Goal: Information Seeking & Learning: Learn about a topic

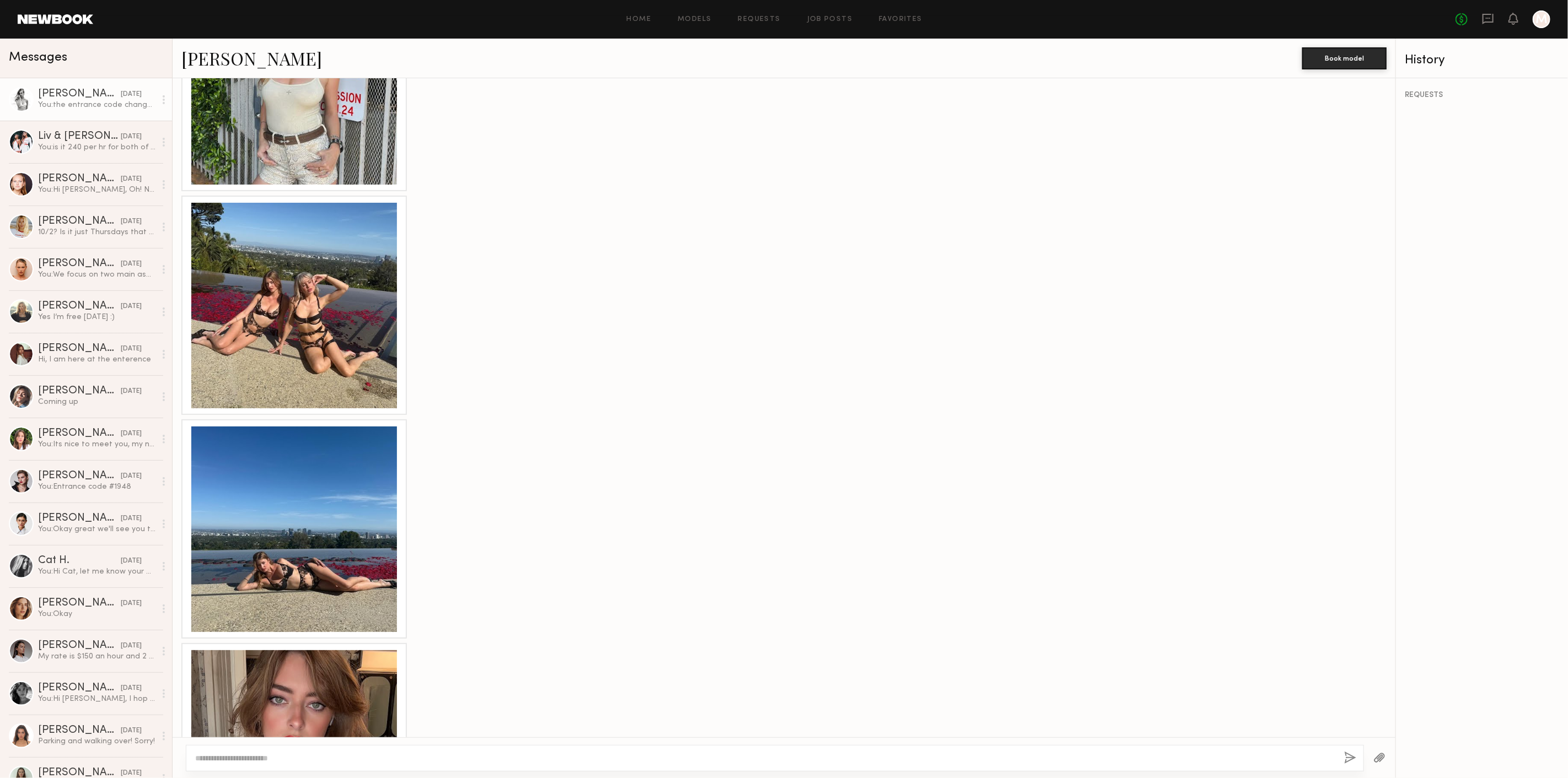
scroll to position [1383, 0]
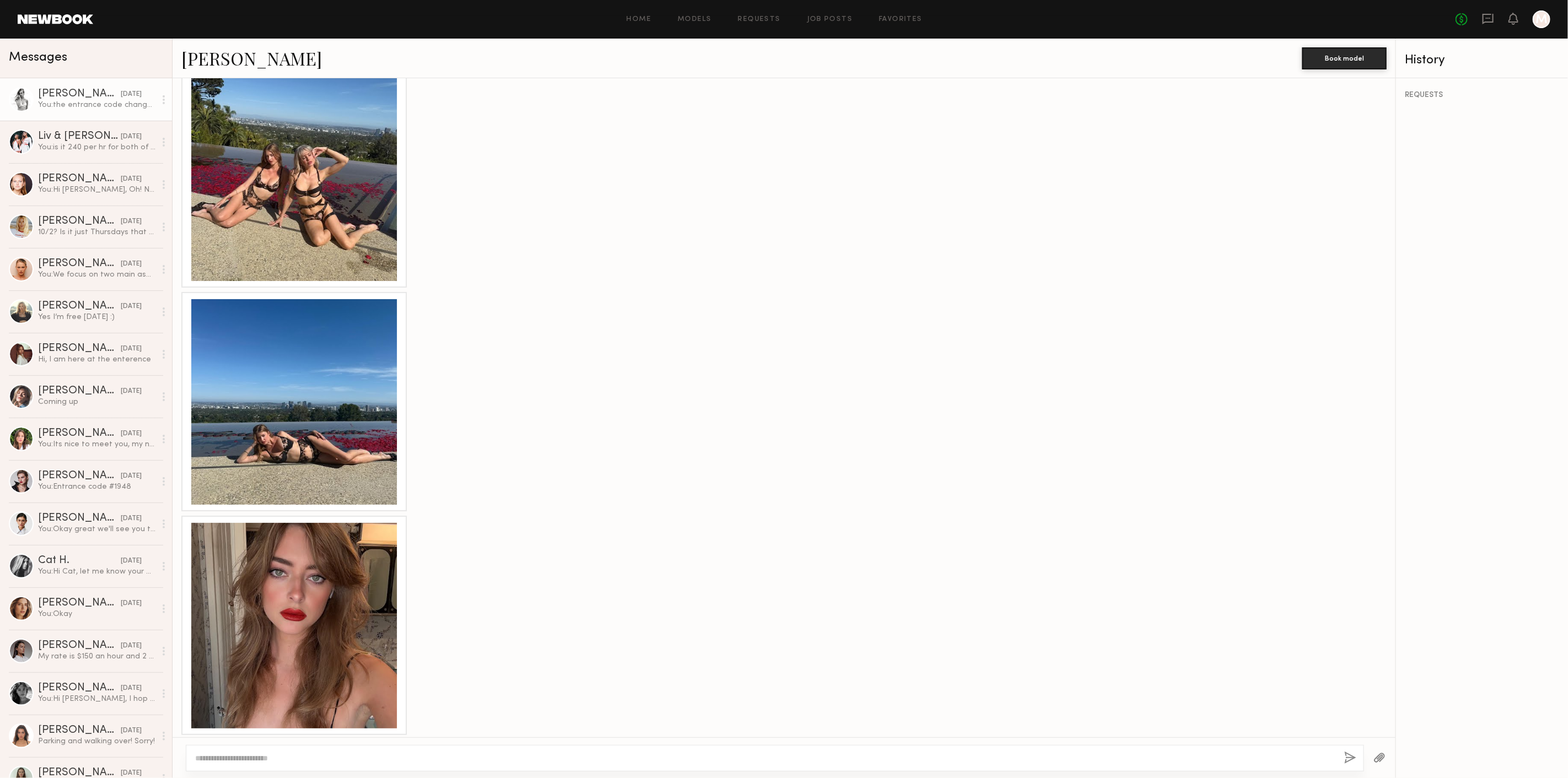
click at [330, 416] on div at bounding box center [294, 403] width 206 height 206
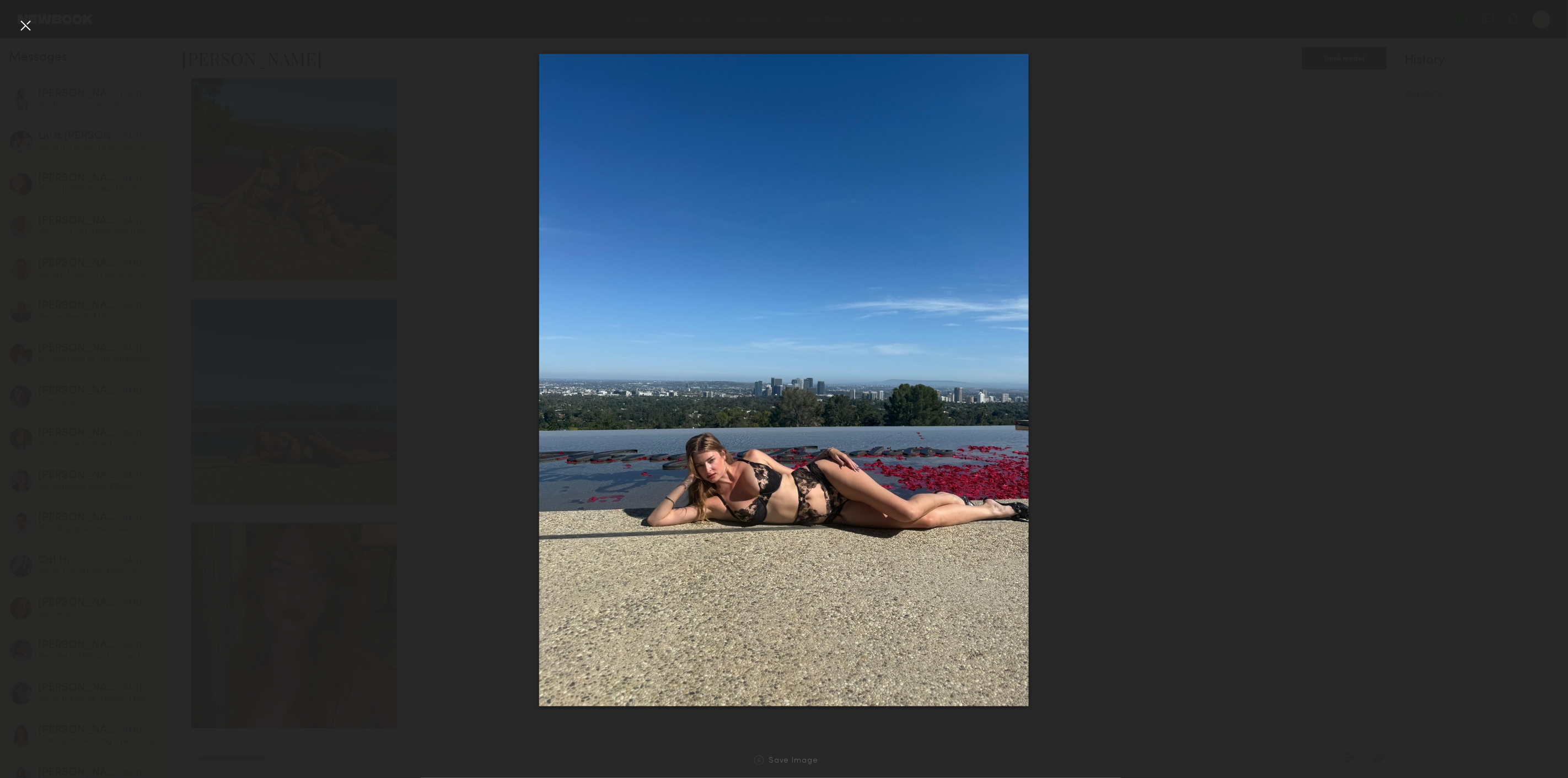
click at [22, 25] on div at bounding box center [25, 25] width 17 height 17
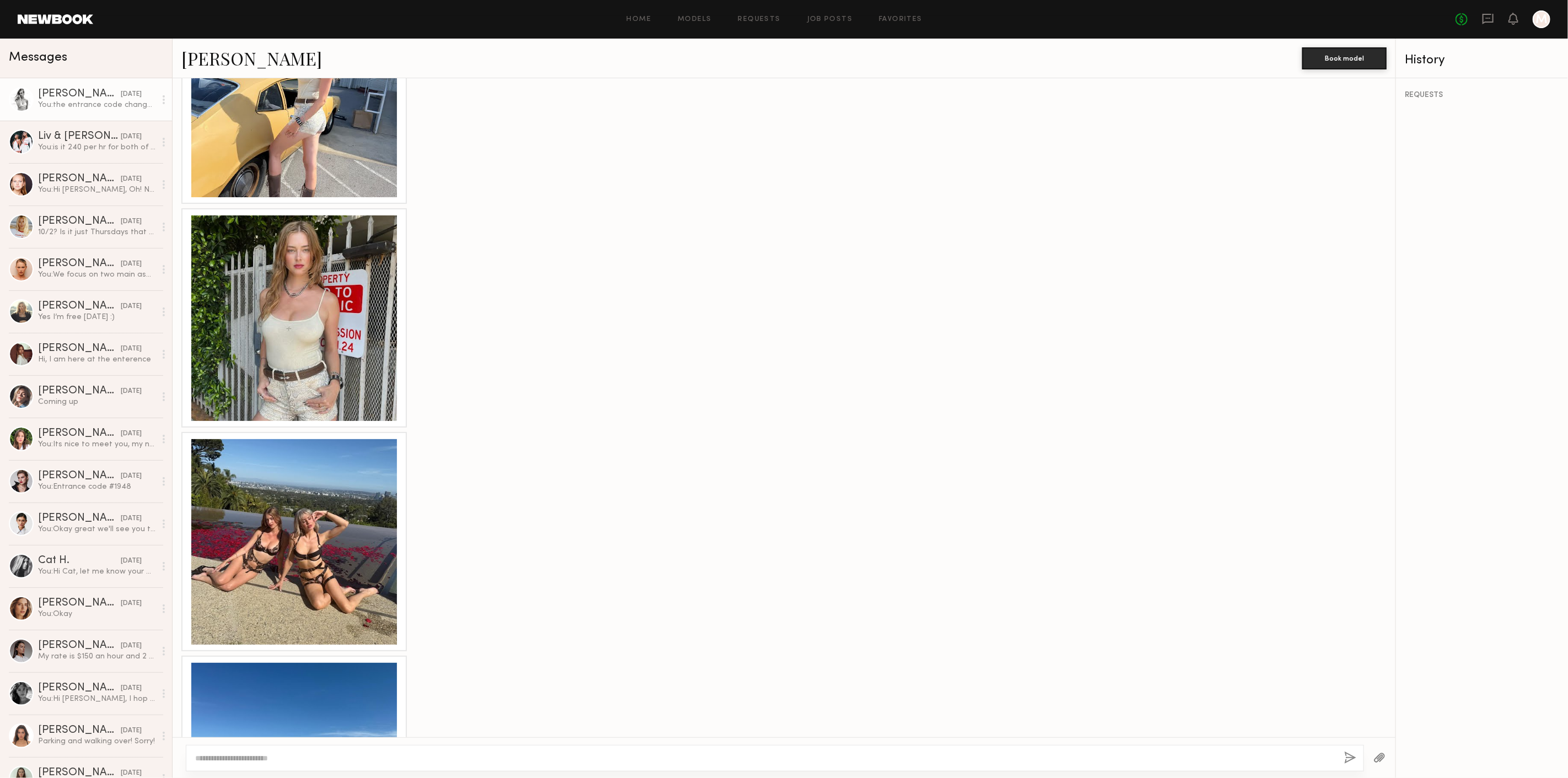
scroll to position [954, 0]
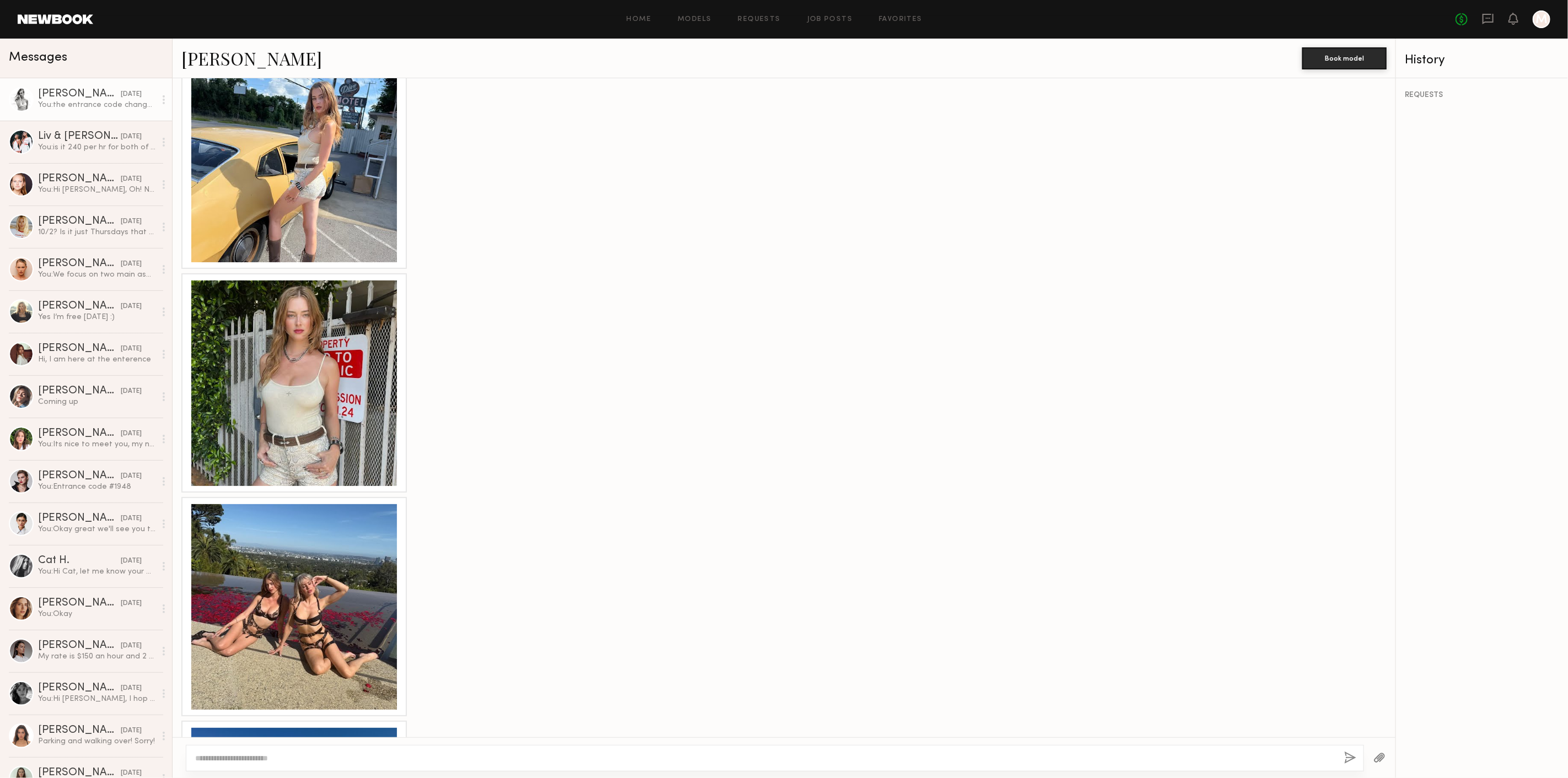
click at [359, 322] on div at bounding box center [294, 384] width 206 height 206
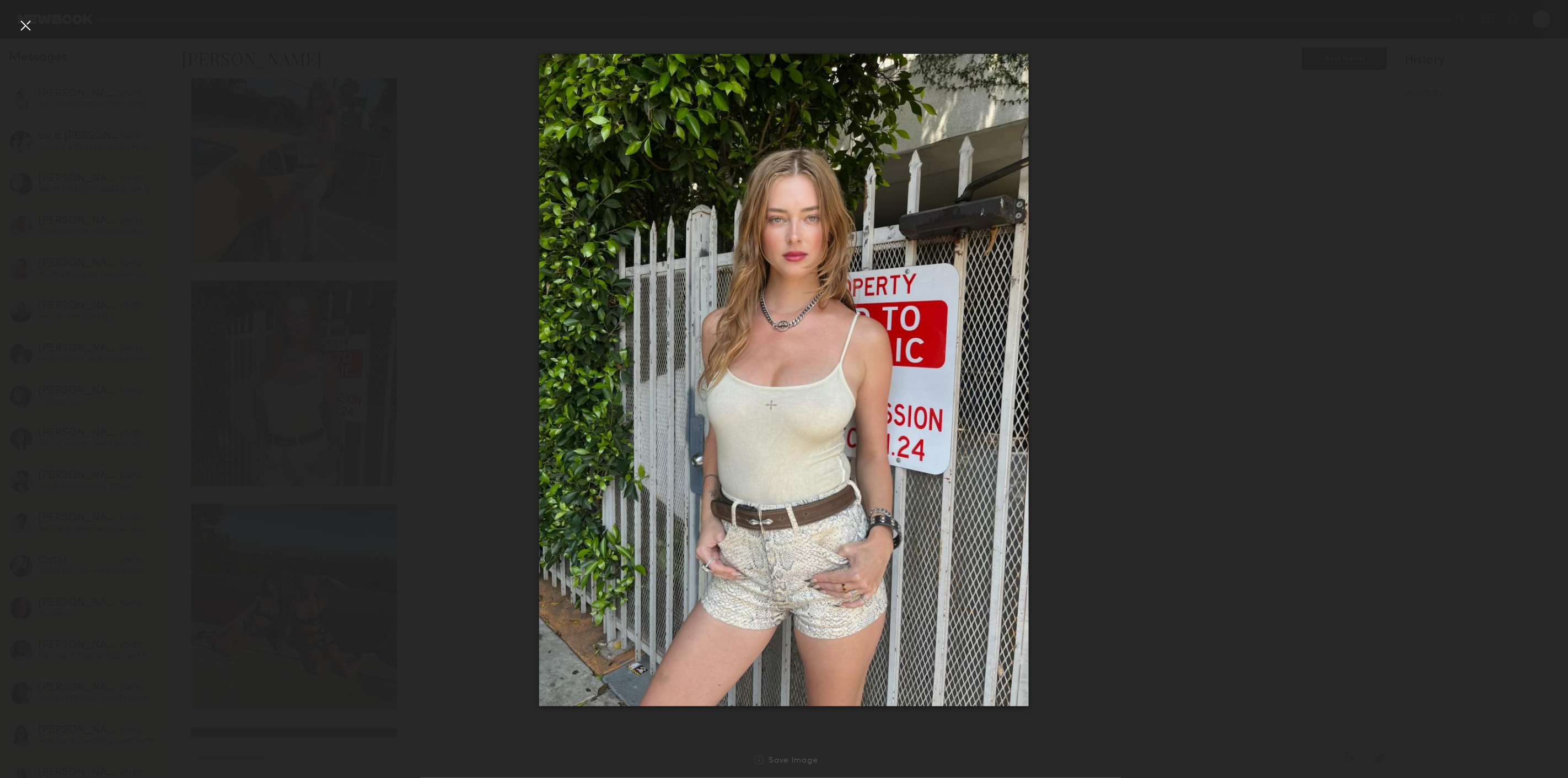
click at [33, 28] on div at bounding box center [25, 25] width 17 height 17
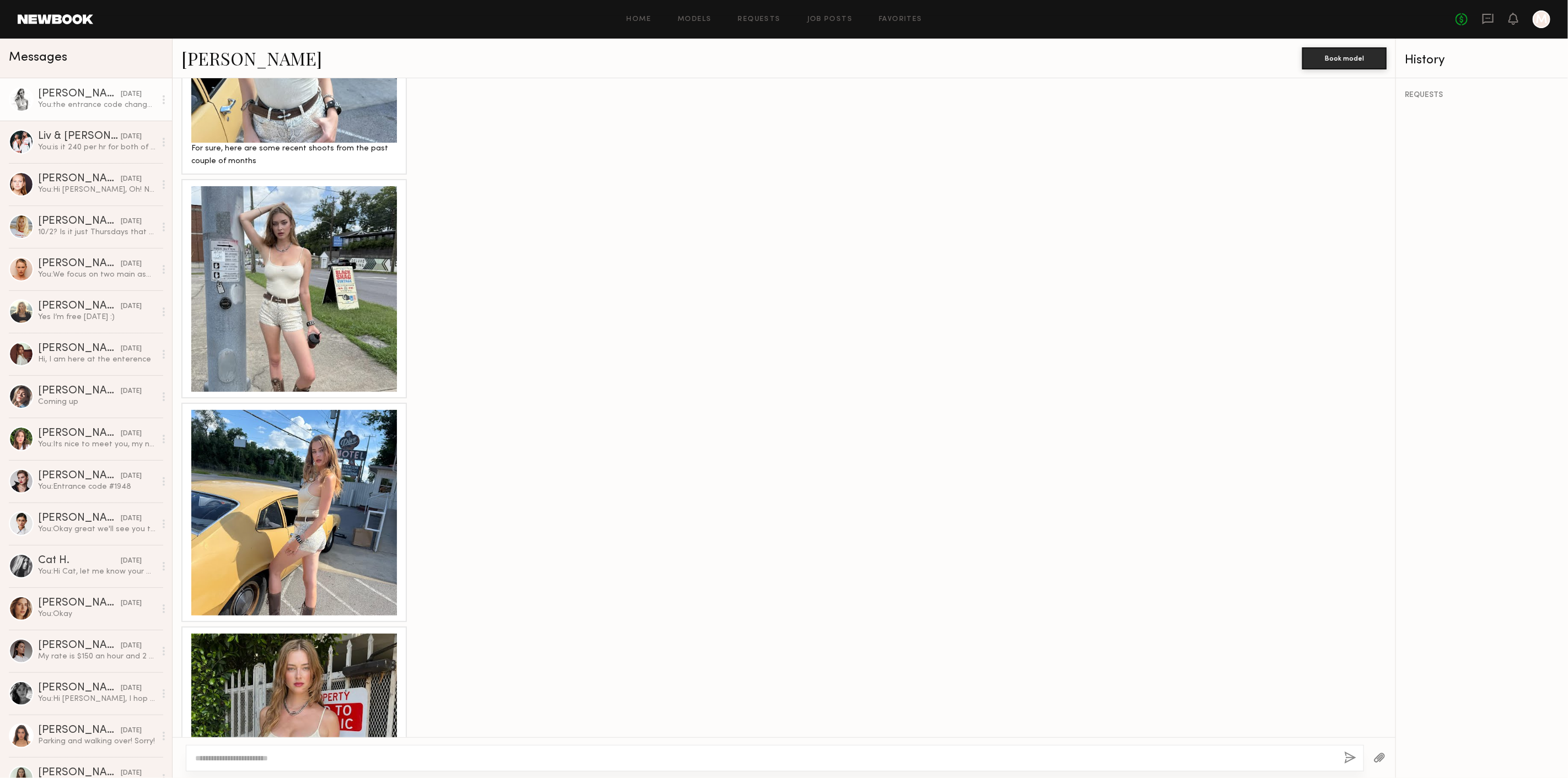
scroll to position [525, 0]
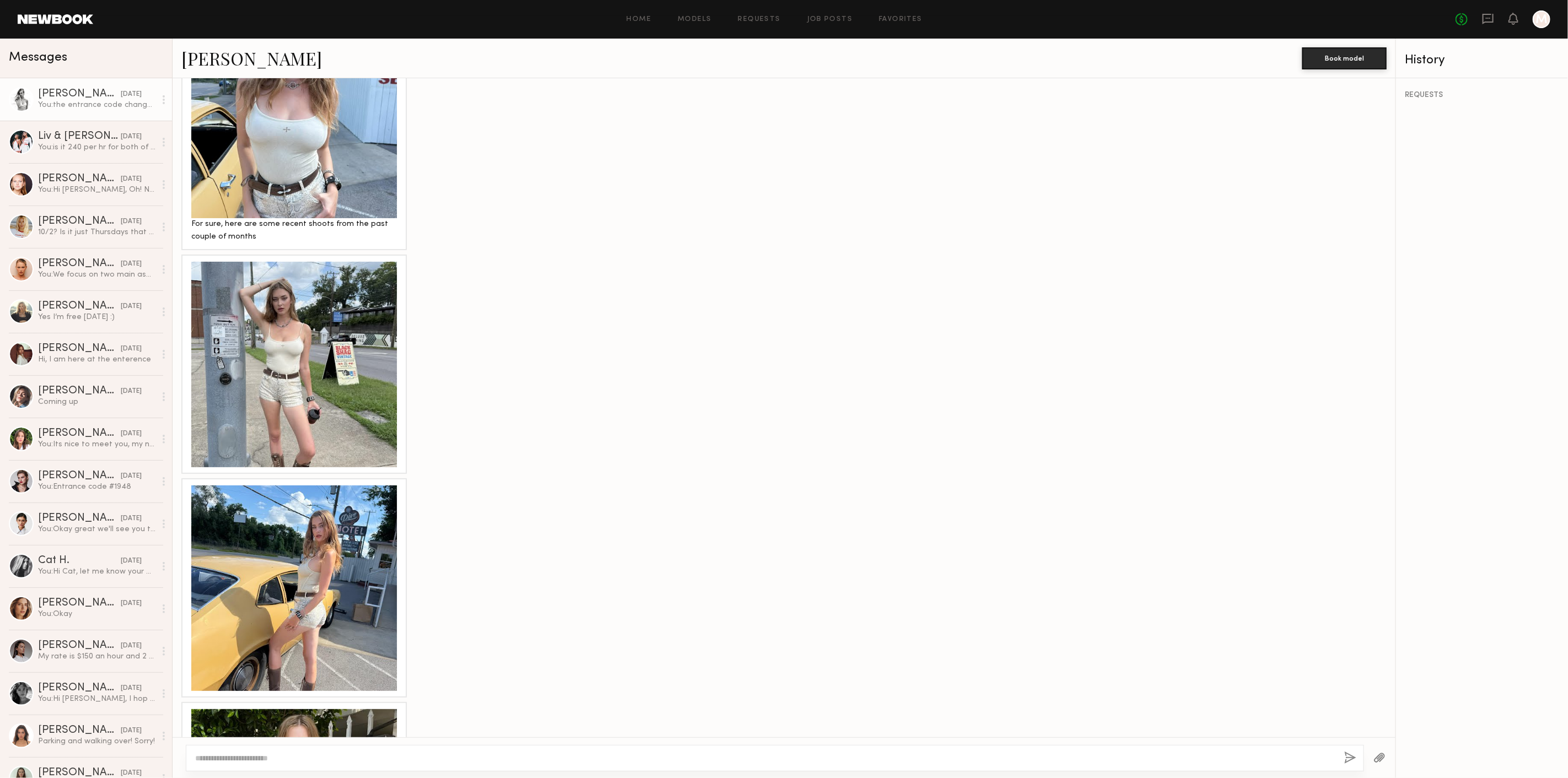
click at [308, 264] on div at bounding box center [294, 364] width 206 height 206
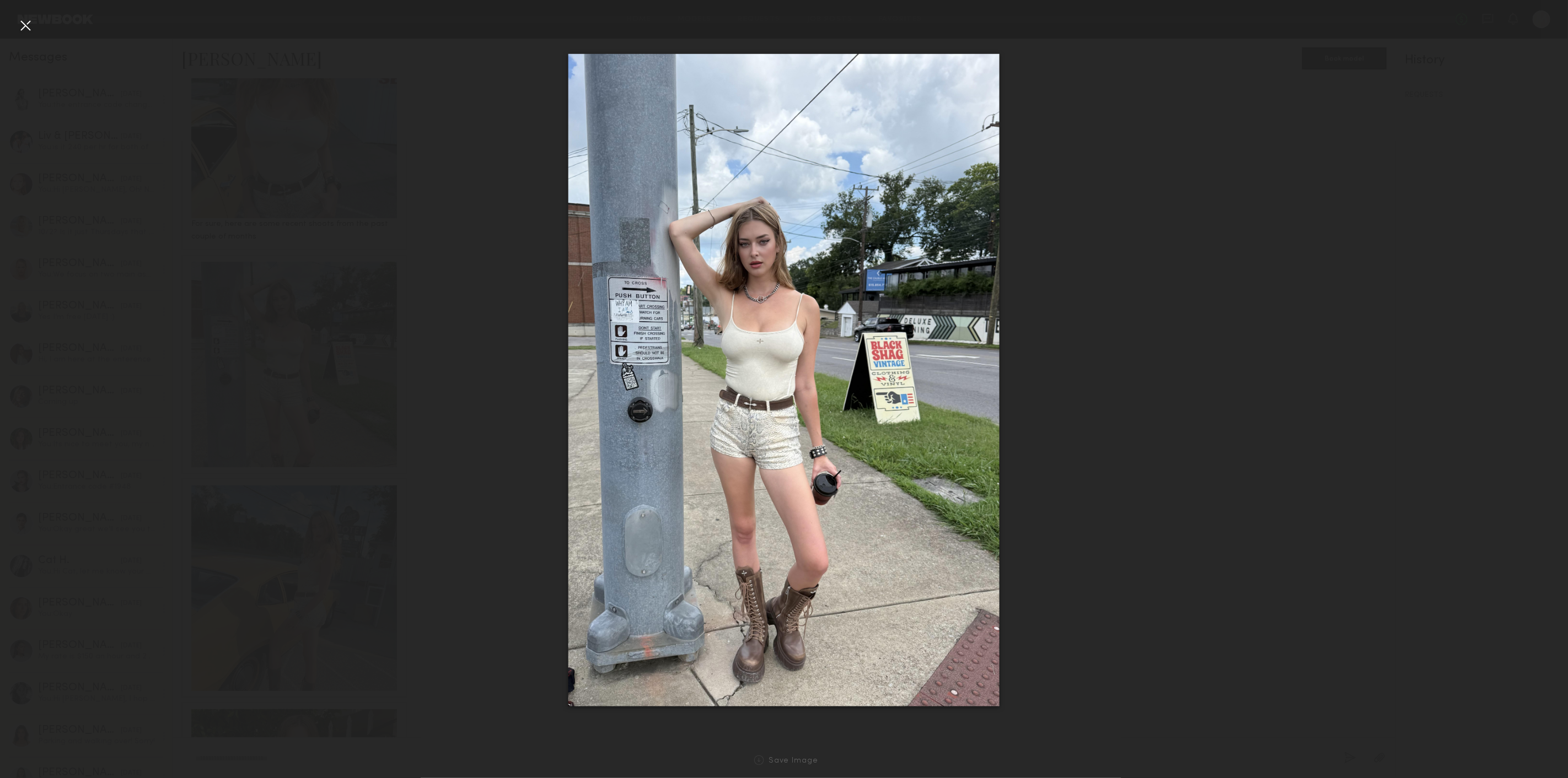
click at [22, 12] on nb-gallery-light "Save Image" at bounding box center [784, 389] width 1568 height 778
click at [27, 15] on nb-gallery-light "Save Image" at bounding box center [784, 389] width 1568 height 778
click at [26, 31] on div at bounding box center [25, 25] width 17 height 17
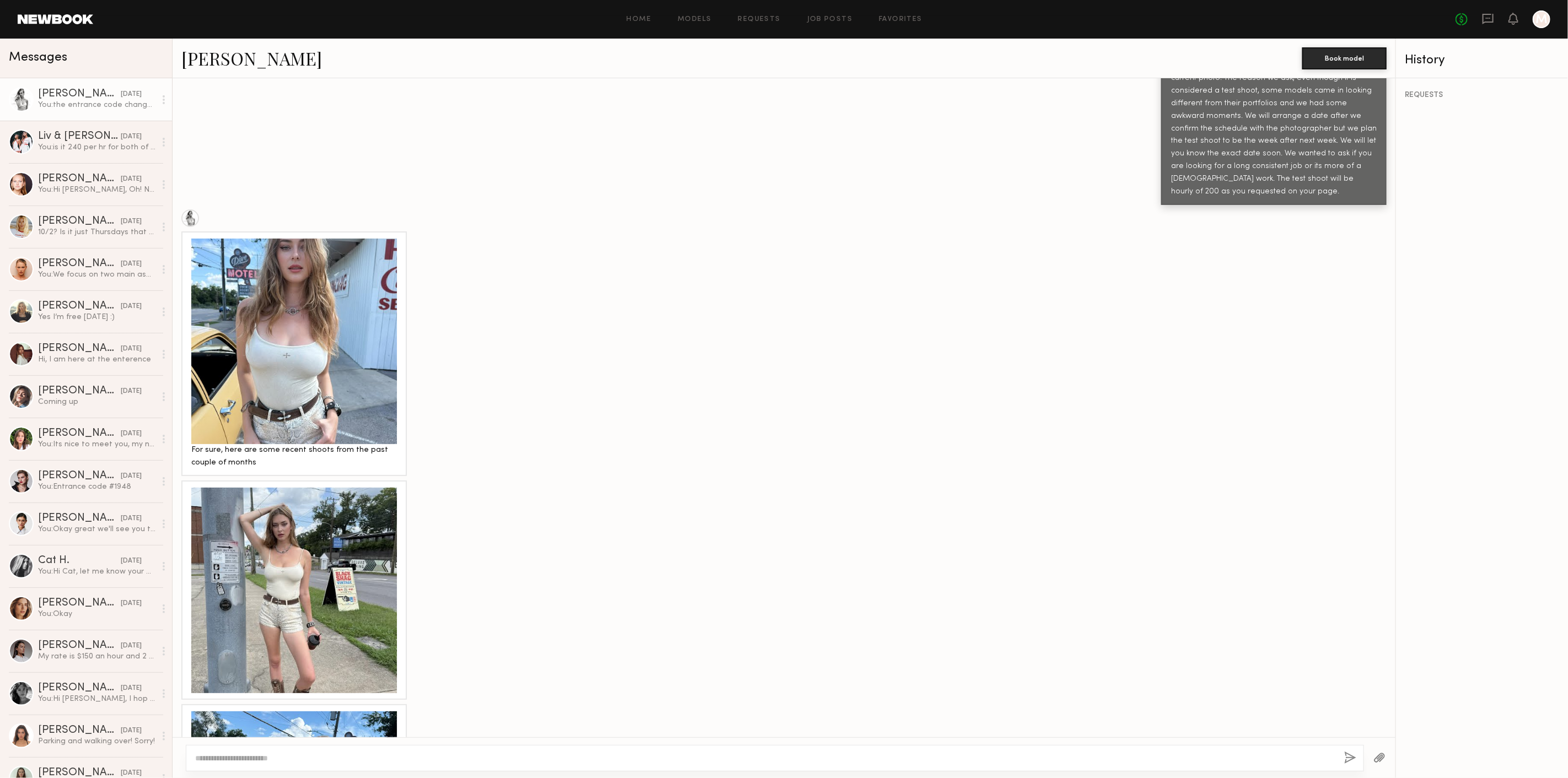
scroll to position [280, 0]
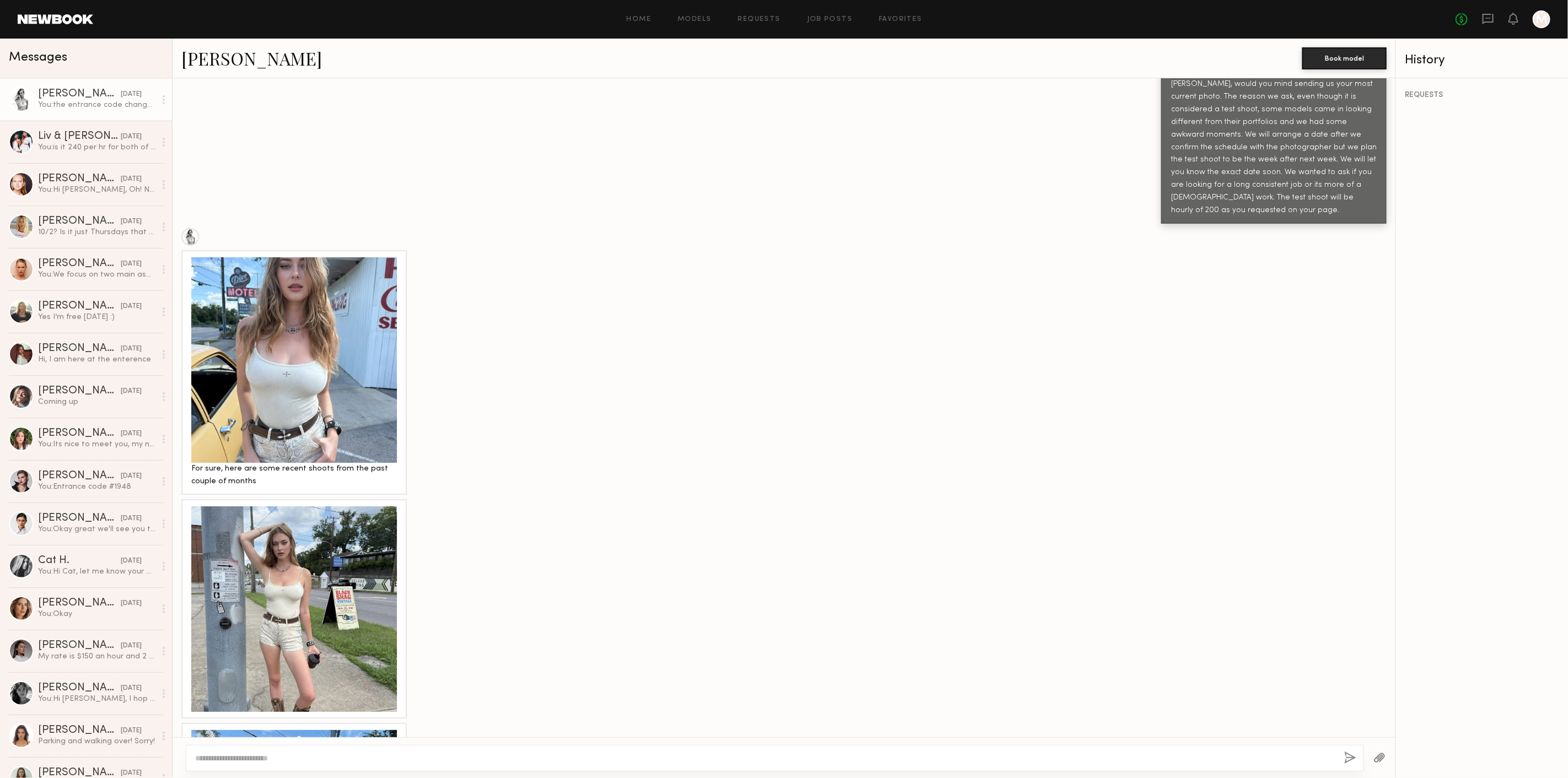
click at [337, 271] on div at bounding box center [294, 361] width 206 height 206
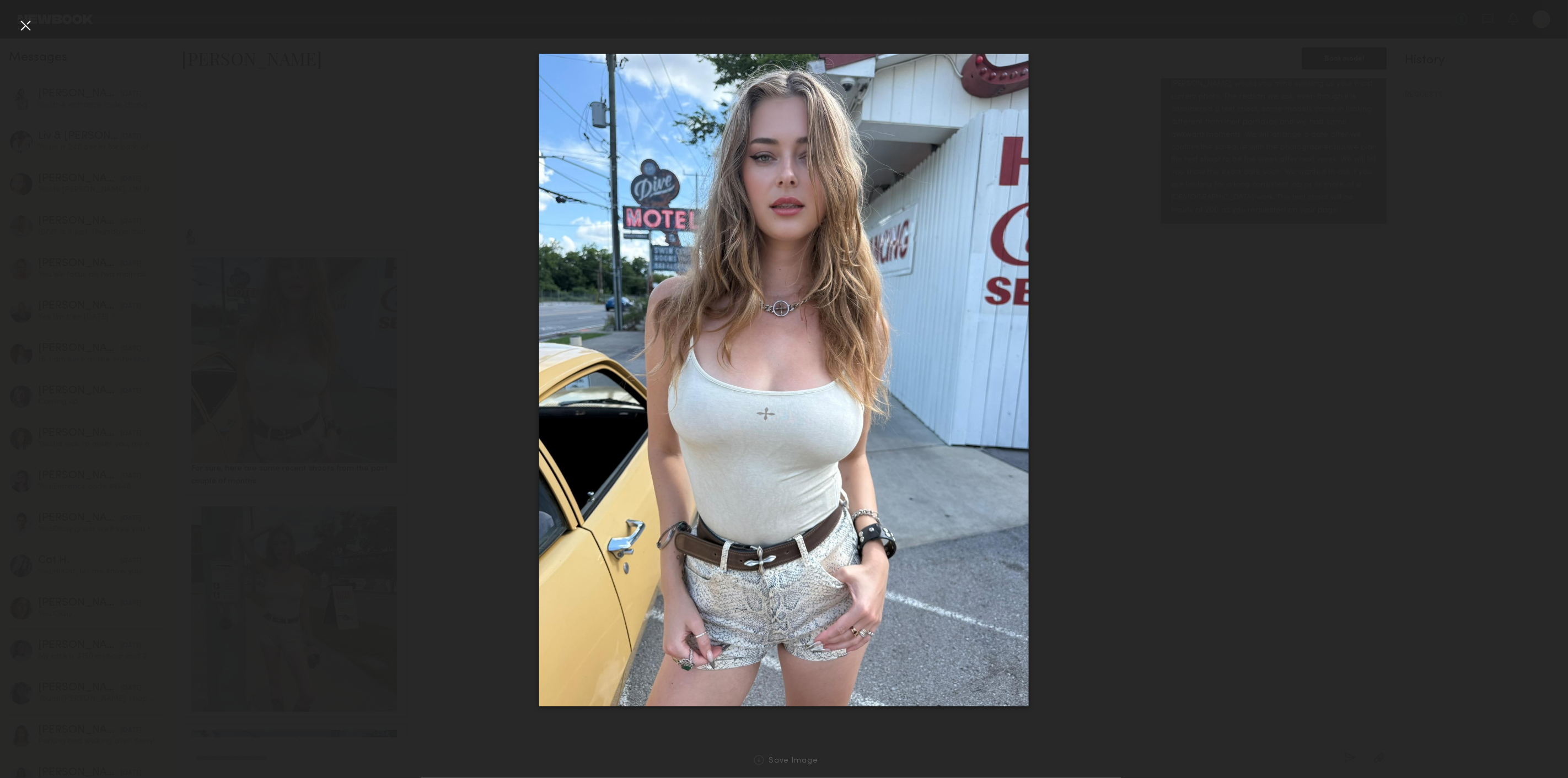
click at [20, 19] on div at bounding box center [25, 25] width 17 height 17
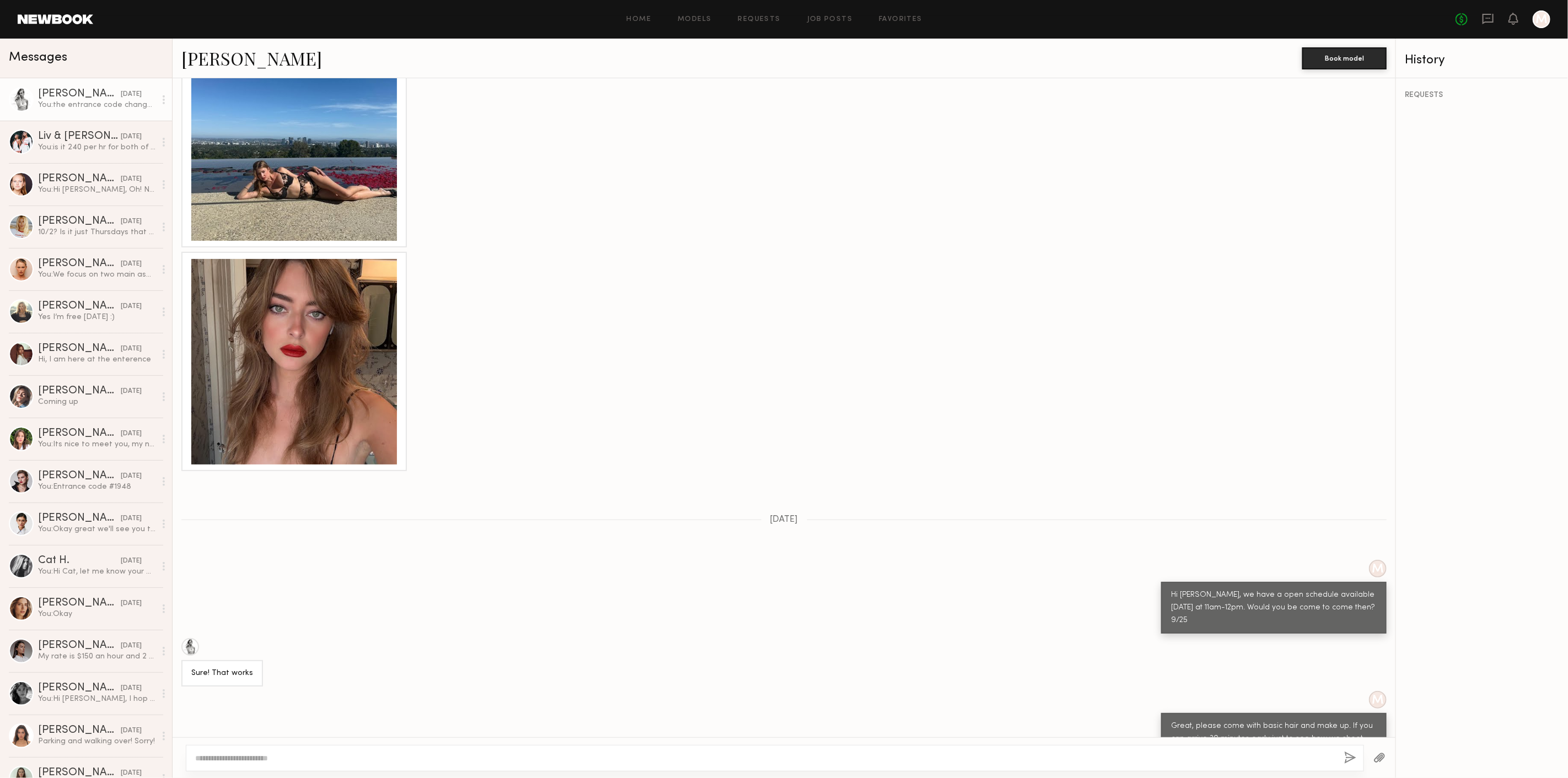
scroll to position [1627, 0]
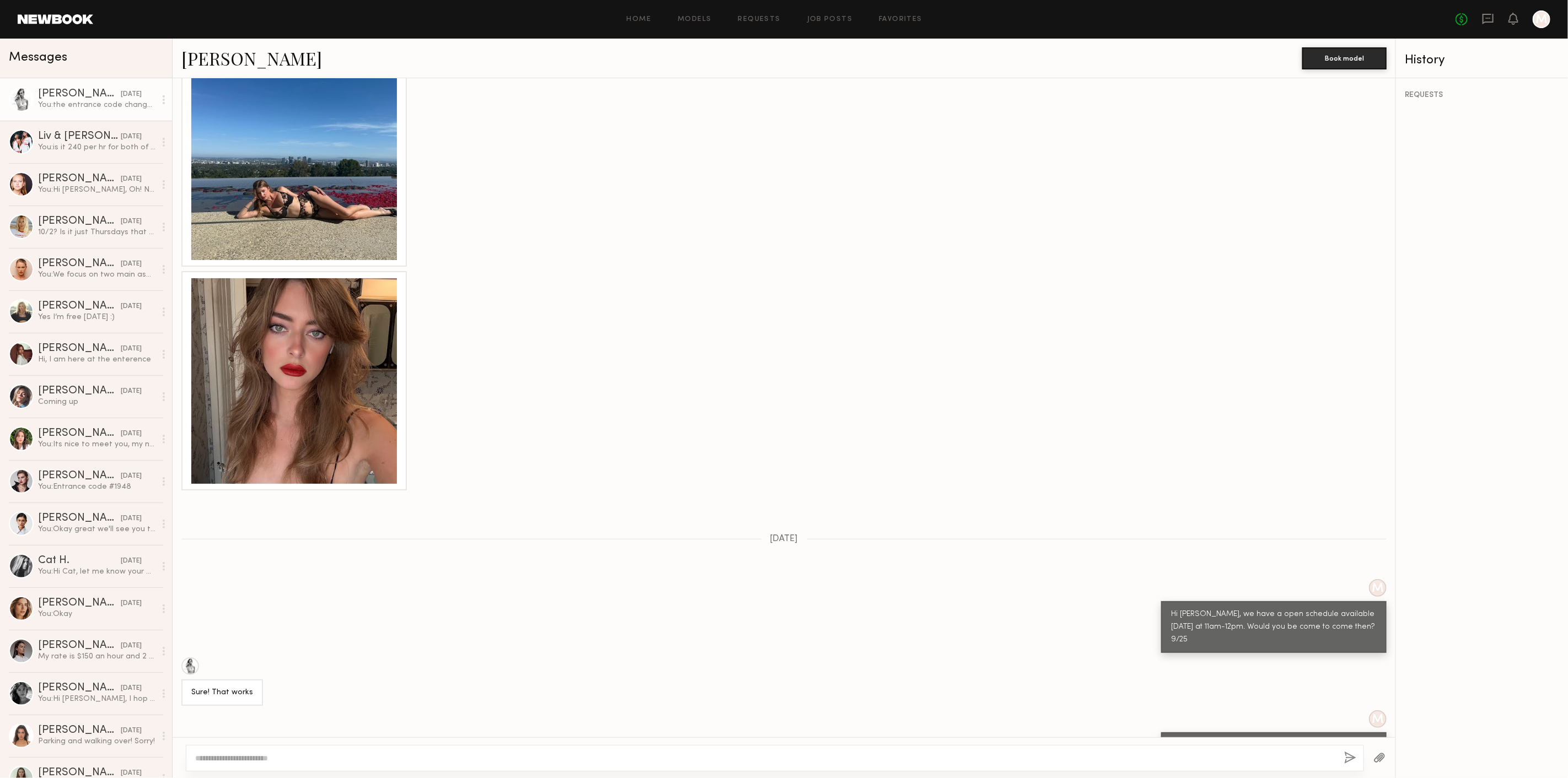
drag, startPoint x: 365, startPoint y: 326, endPoint x: 364, endPoint y: 333, distance: 7.1
click at [365, 329] on div at bounding box center [294, 382] width 206 height 206
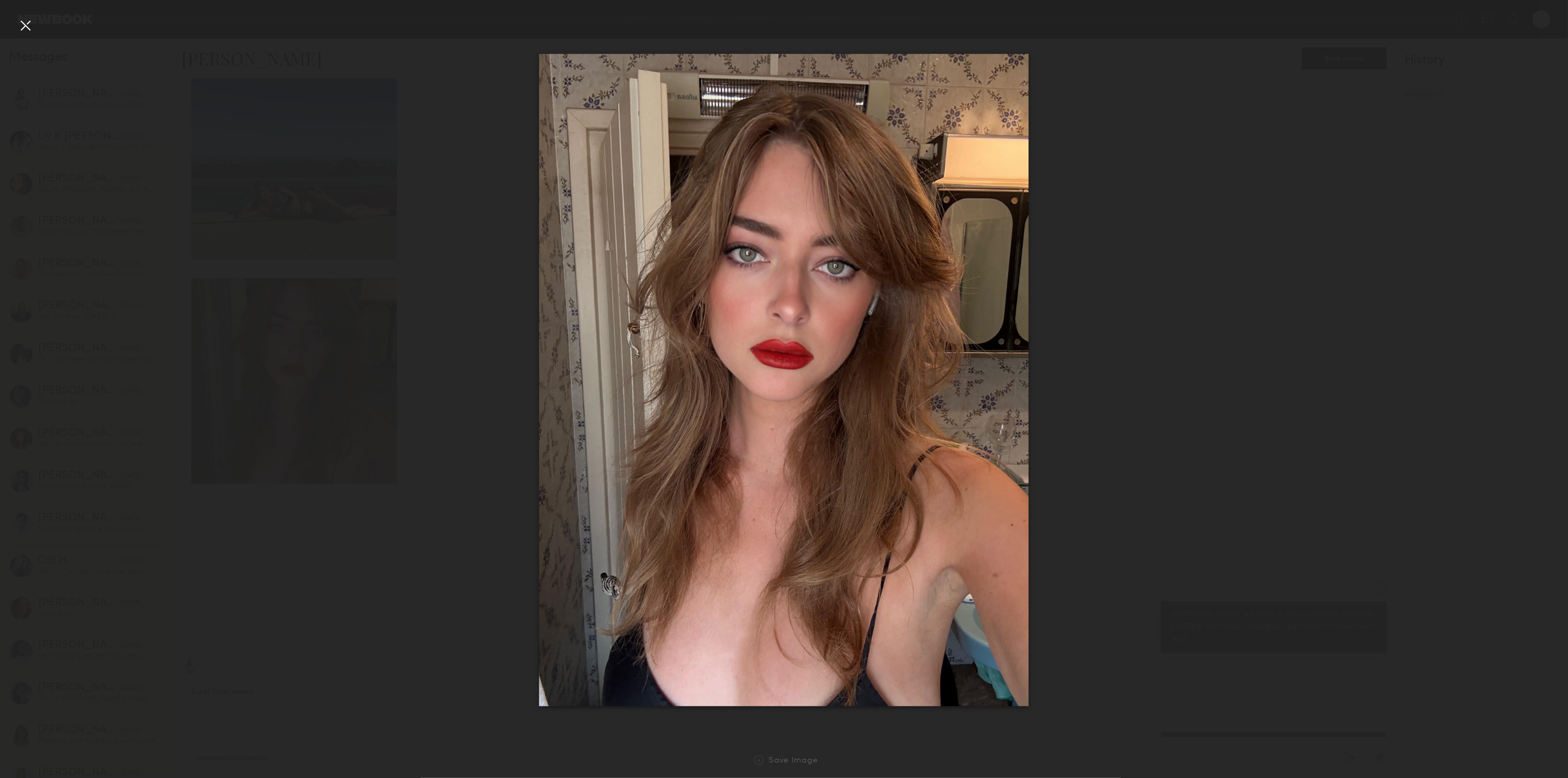
click at [276, 323] on div at bounding box center [784, 380] width 1568 height 725
click at [26, 27] on div at bounding box center [25, 25] width 17 height 17
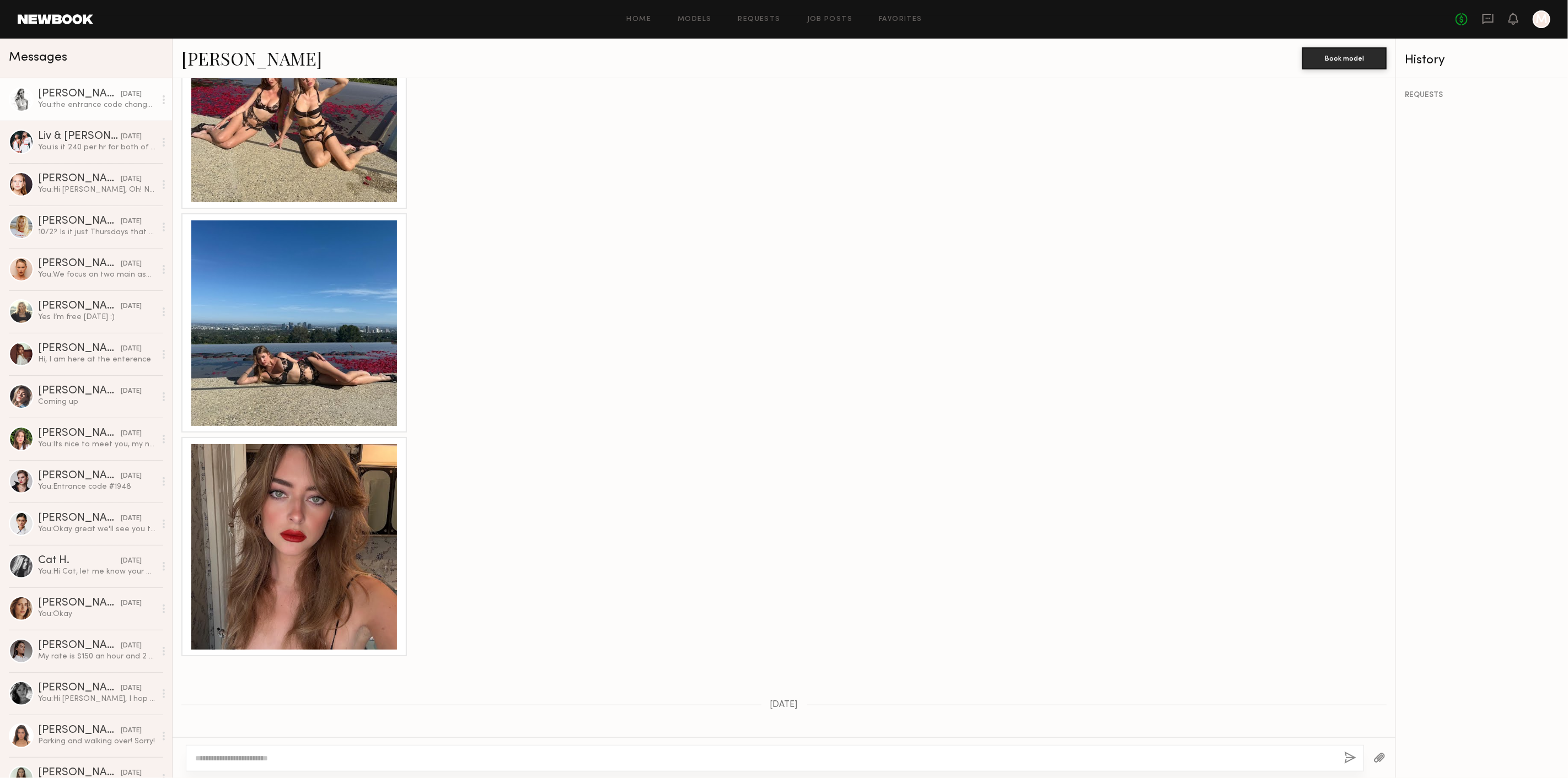
scroll to position [1444, 0]
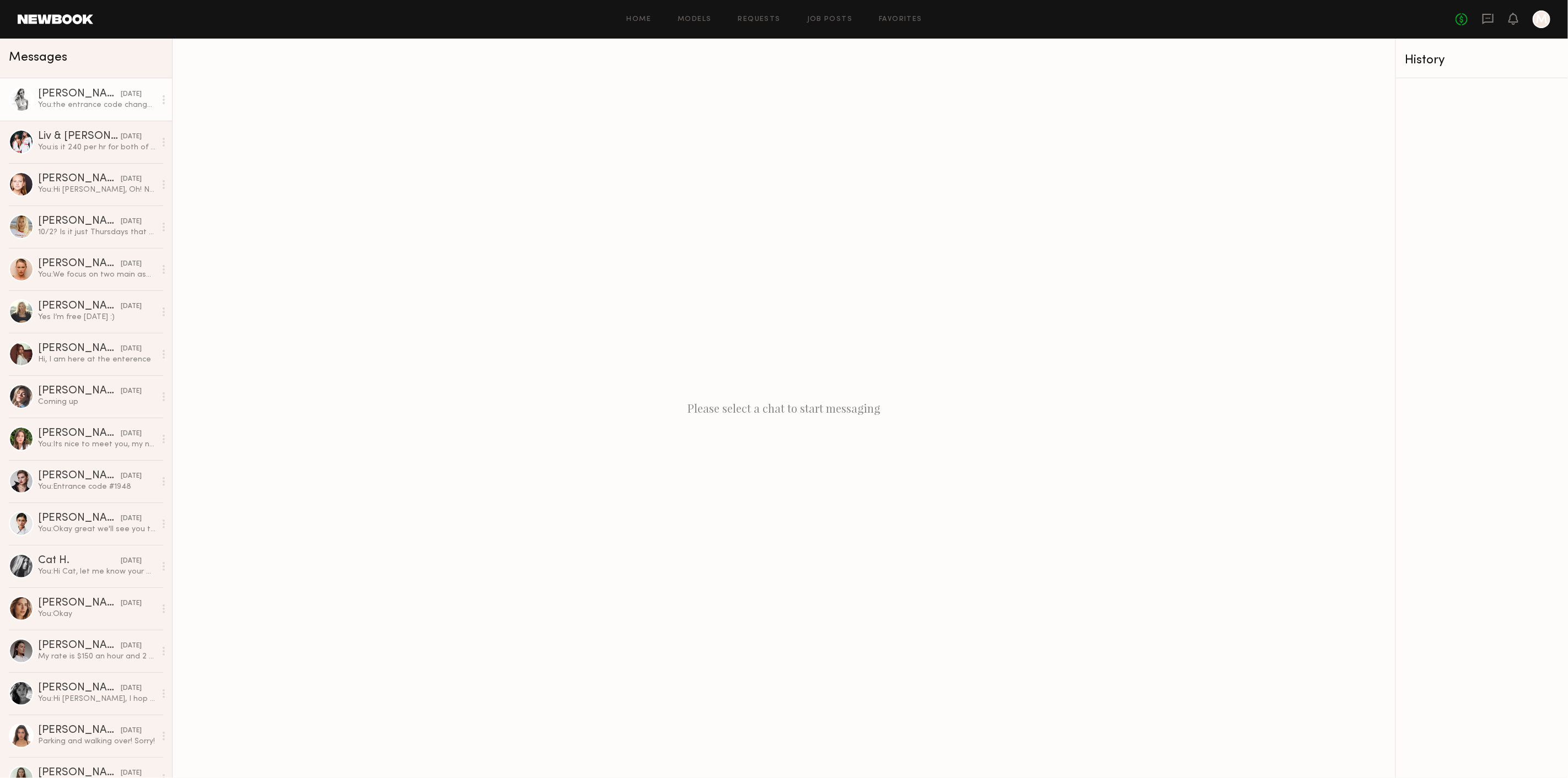
click at [94, 105] on div "You: the entrance code changed so please use this 1982#" at bounding box center [97, 105] width 118 height 10
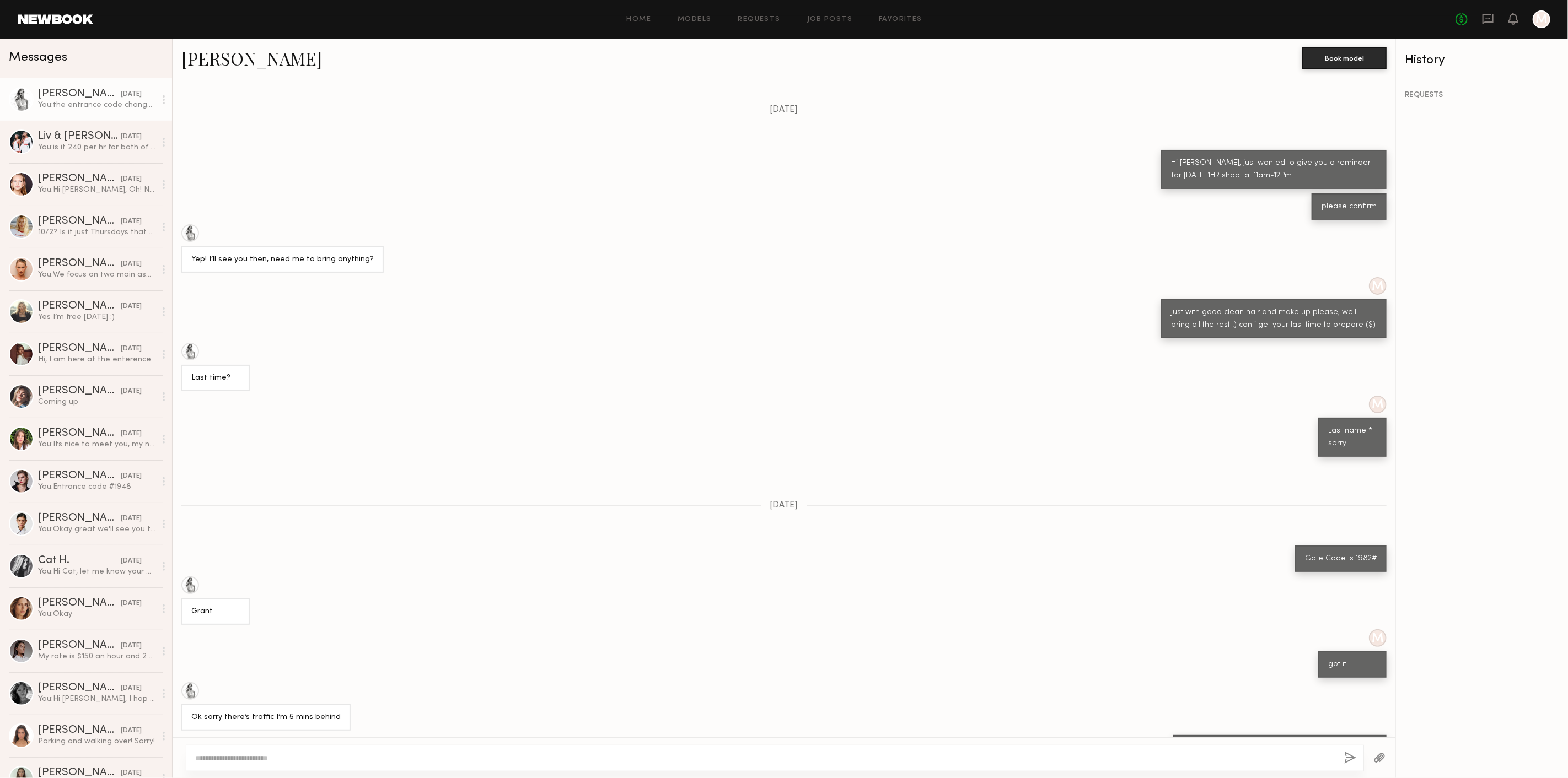
scroll to position [1544, 0]
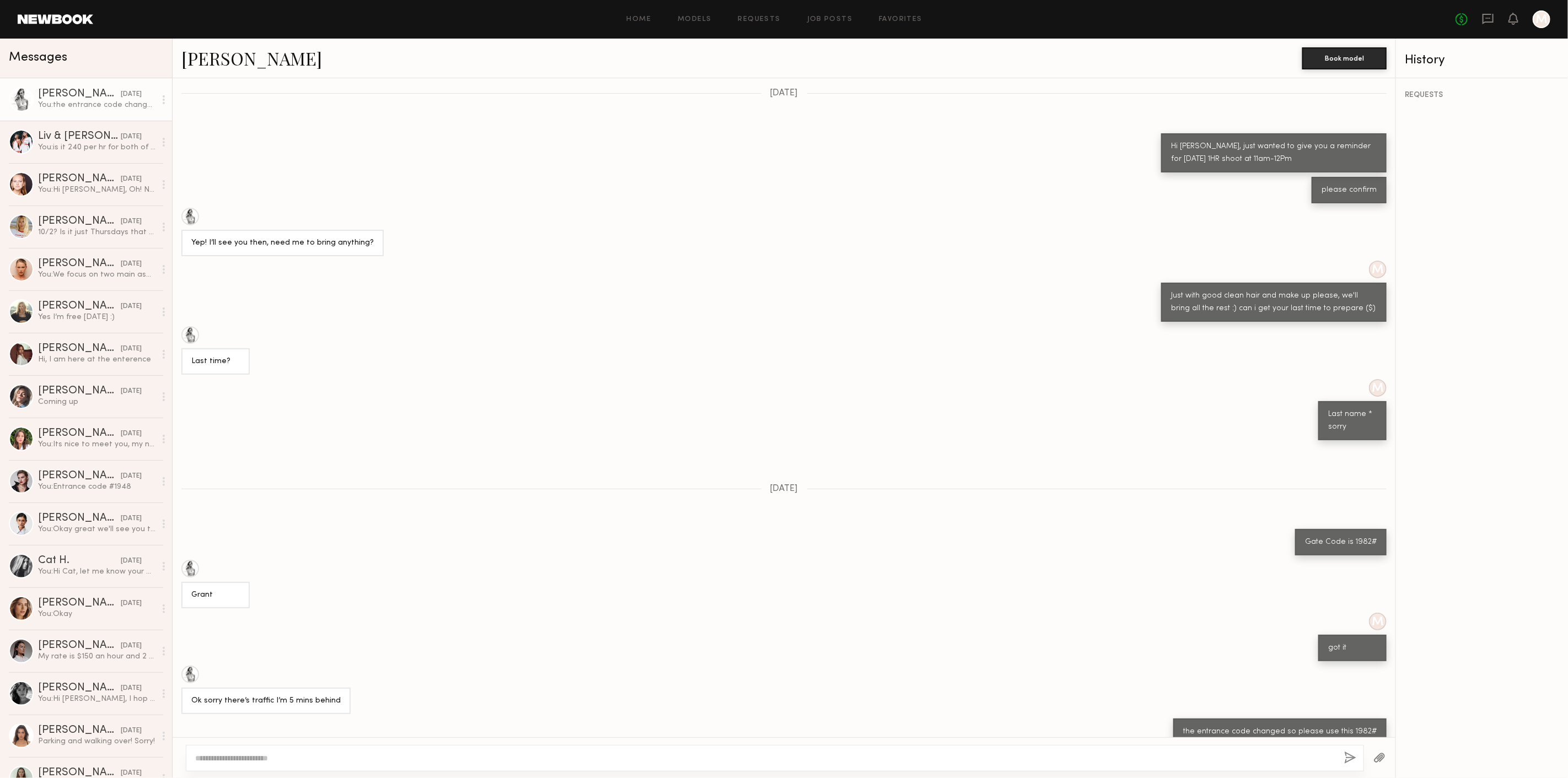
click at [205, 56] on link "Stacey G." at bounding box center [251, 58] width 140 height 24
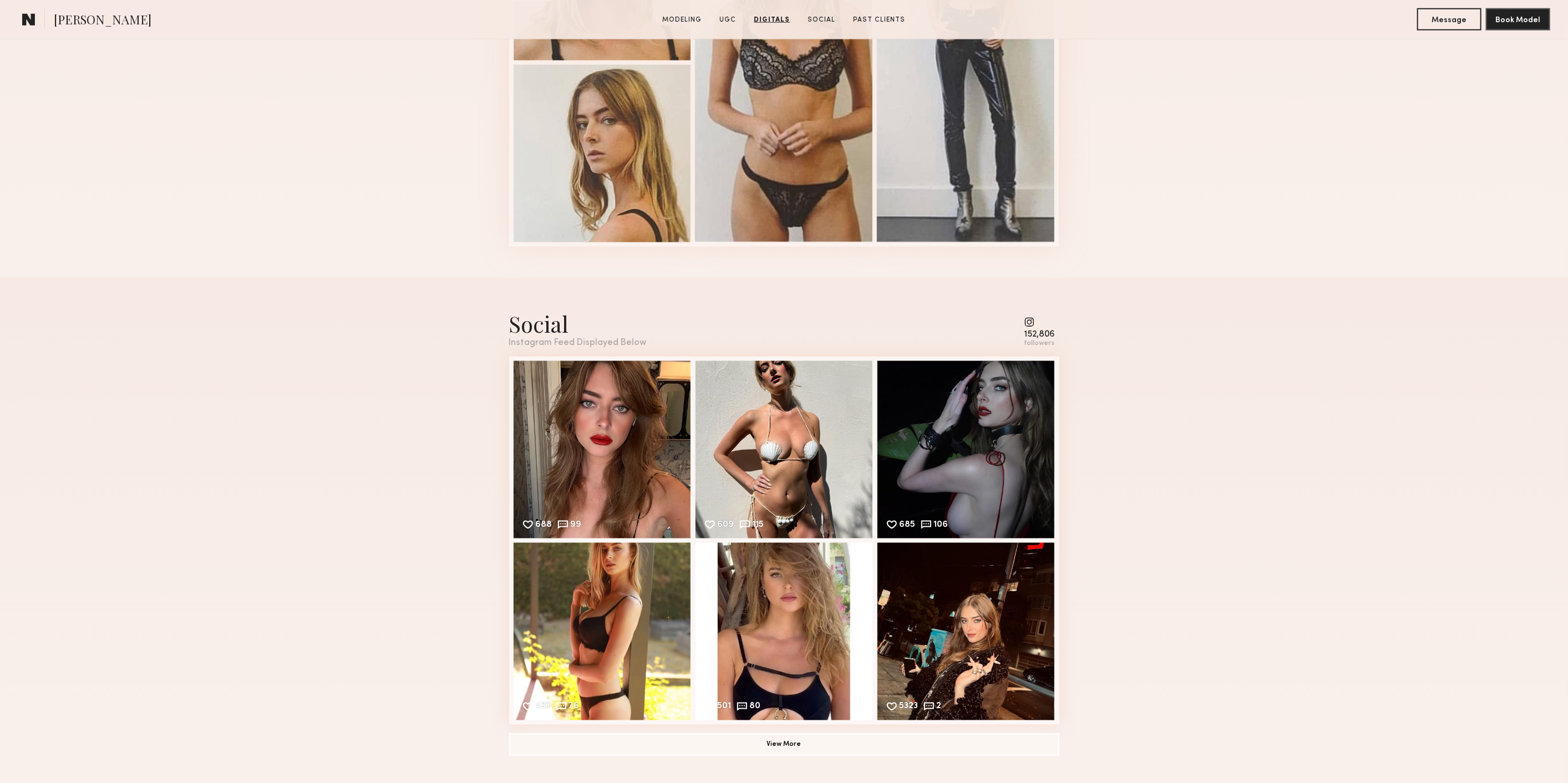
scroll to position [1417, 0]
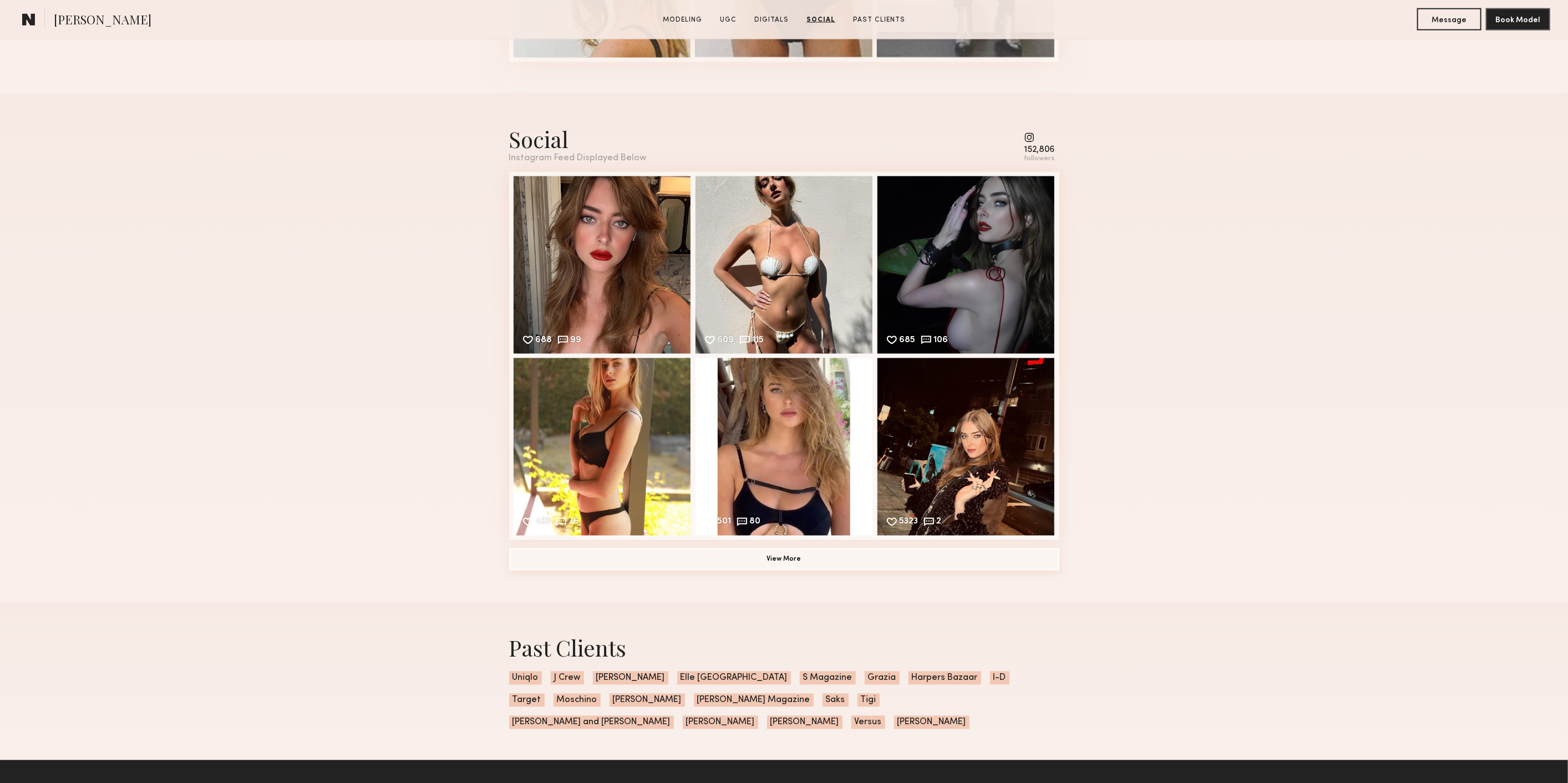
click at [729, 571] on button "View More" at bounding box center [784, 560] width 550 height 22
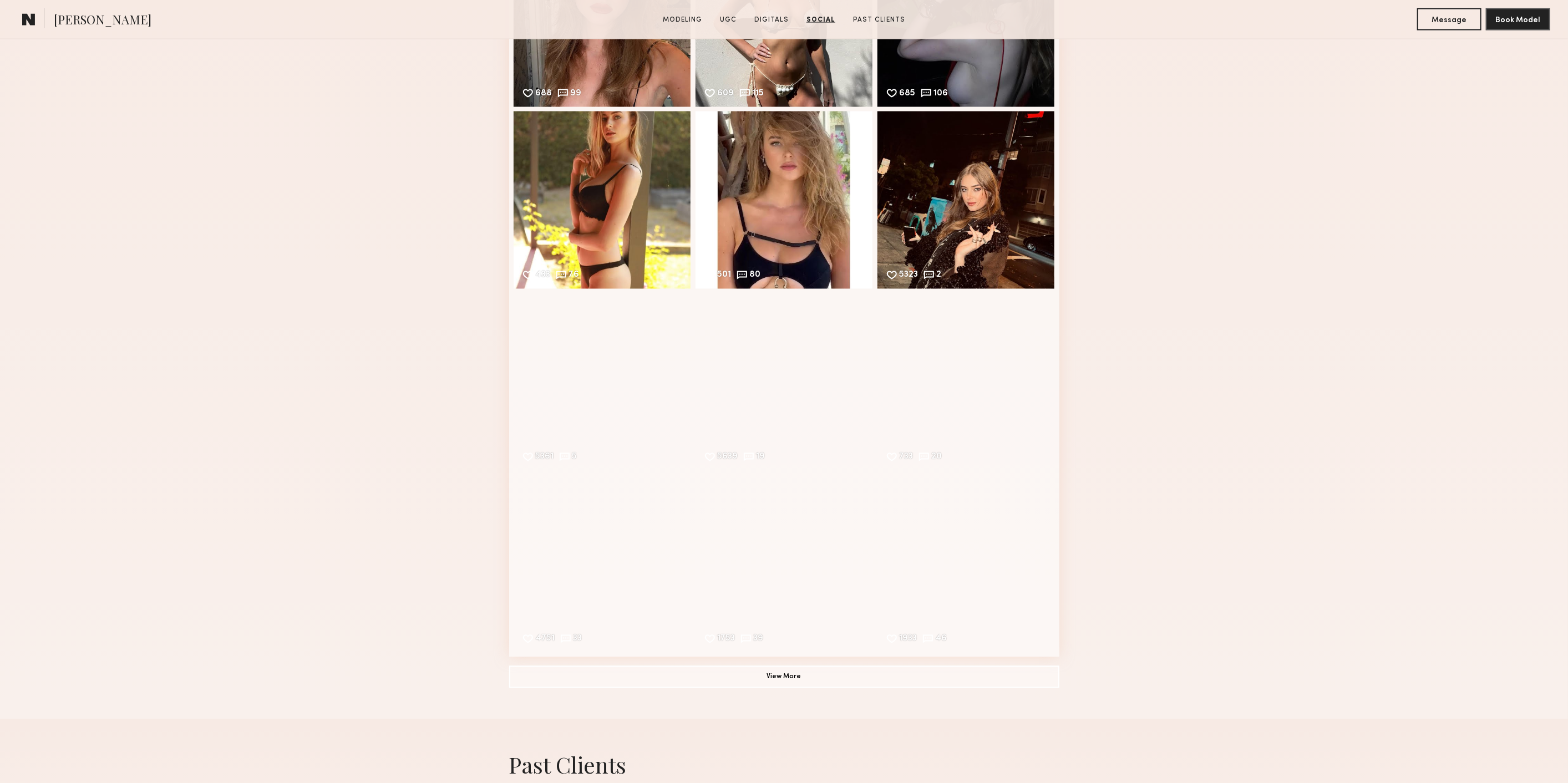
scroll to position [1911, 0]
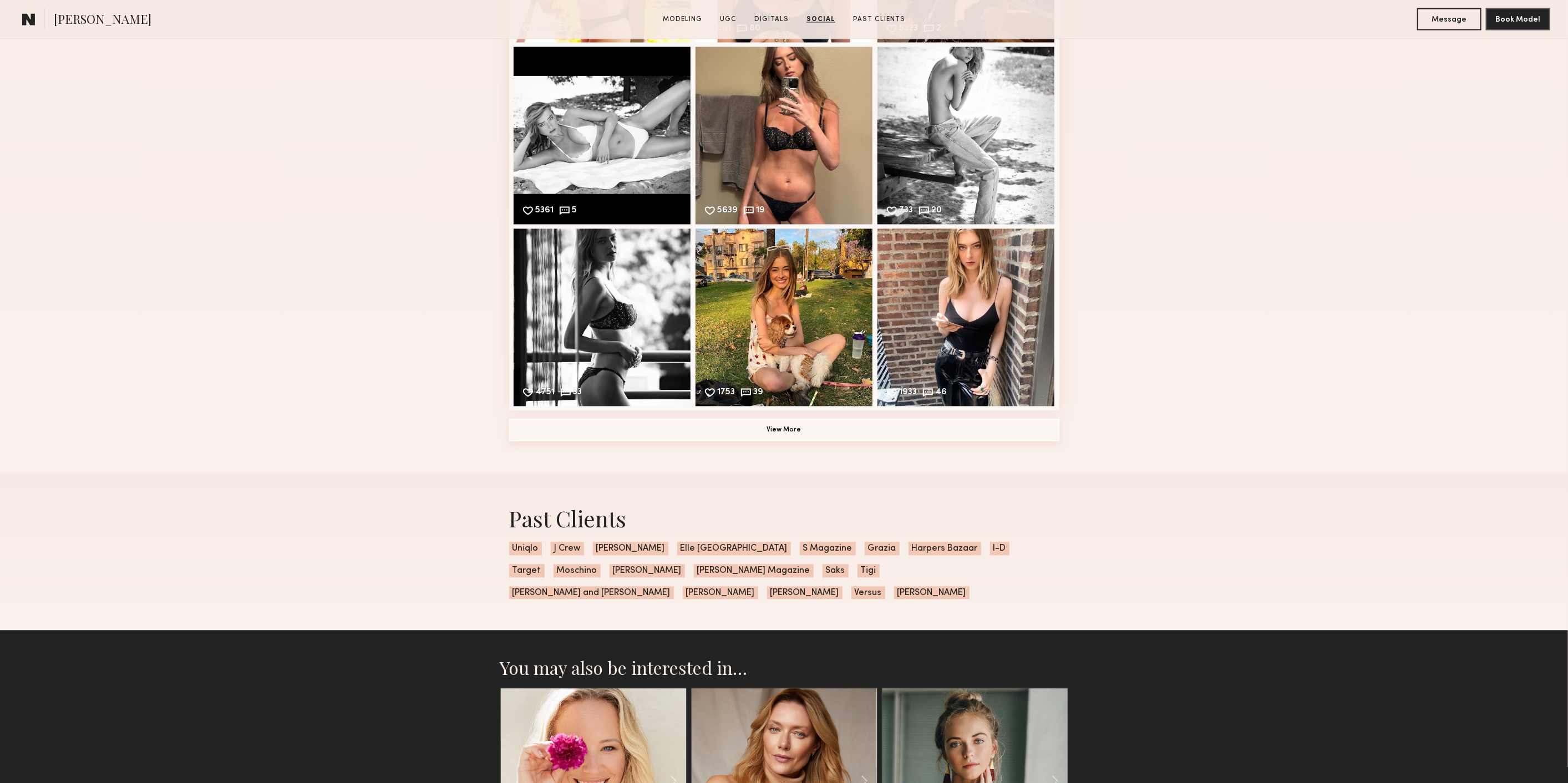
click at [793, 442] on button "View More" at bounding box center [784, 431] width 550 height 22
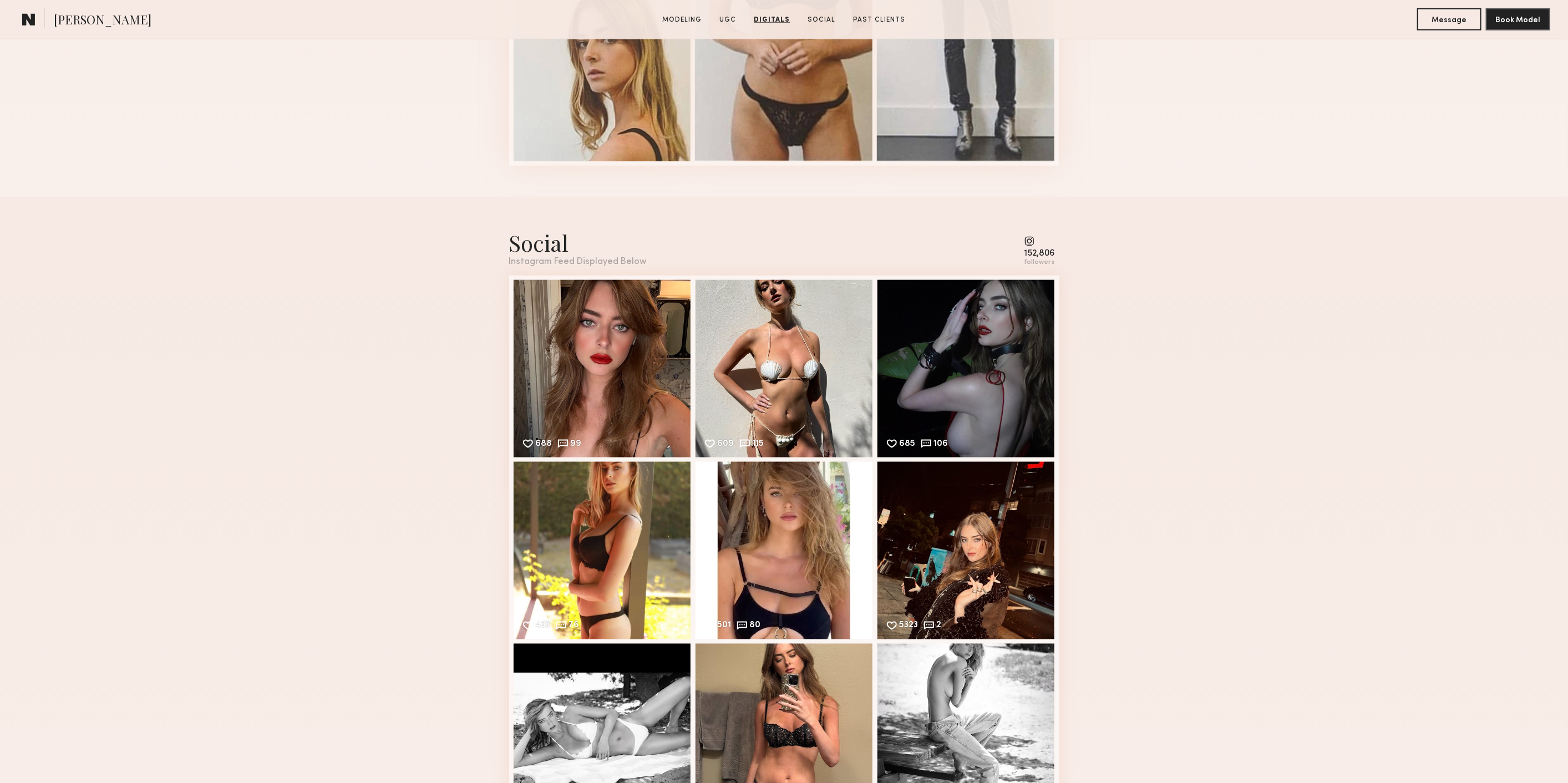
scroll to position [1295, 0]
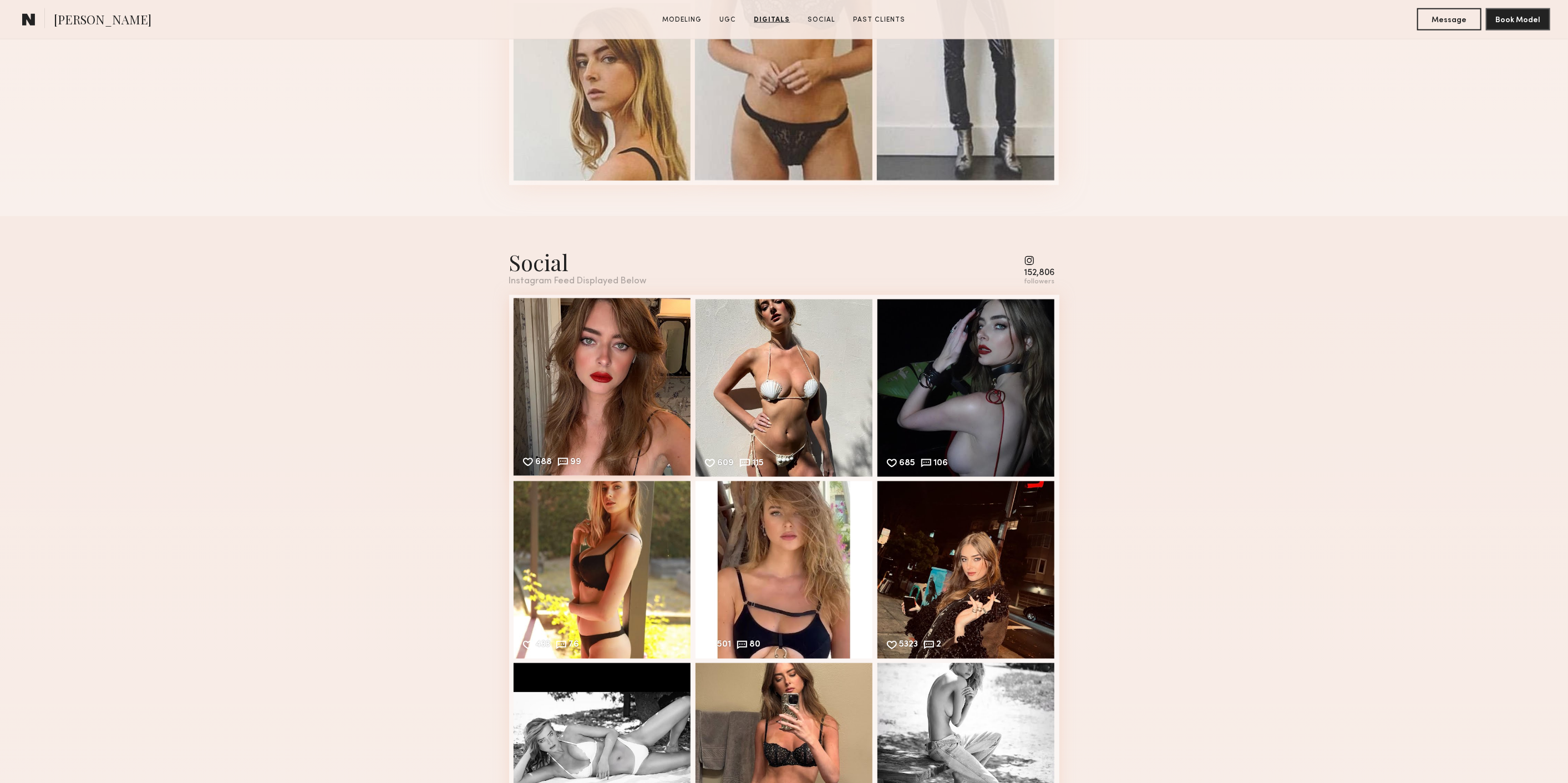
click at [626, 408] on div "688 99 Likes & comments displayed to show model’s engagement" at bounding box center [602, 388] width 178 height 178
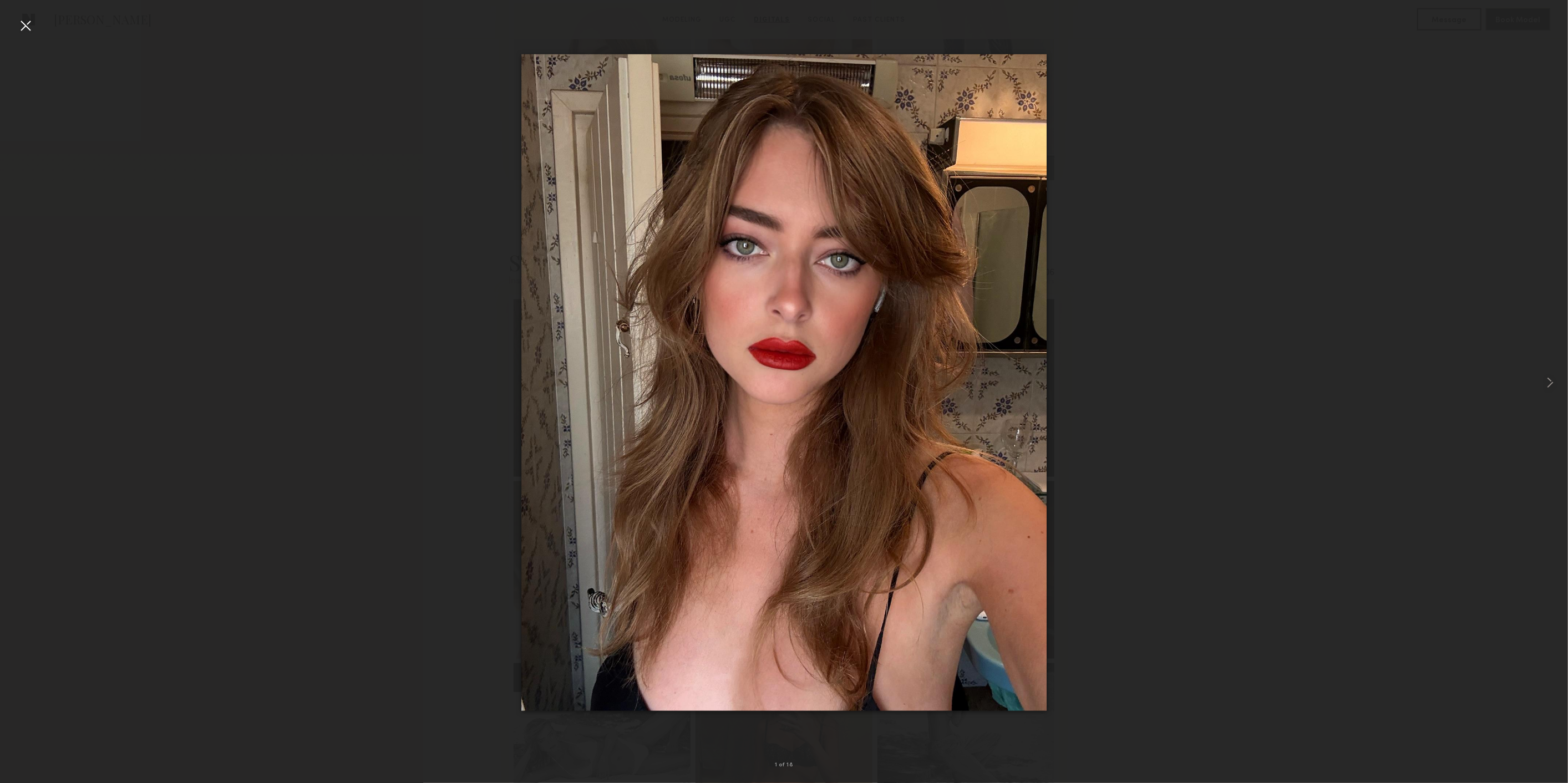
click at [392, 392] on div at bounding box center [784, 382] width 1568 height 730
click at [31, 20] on div at bounding box center [25, 25] width 17 height 17
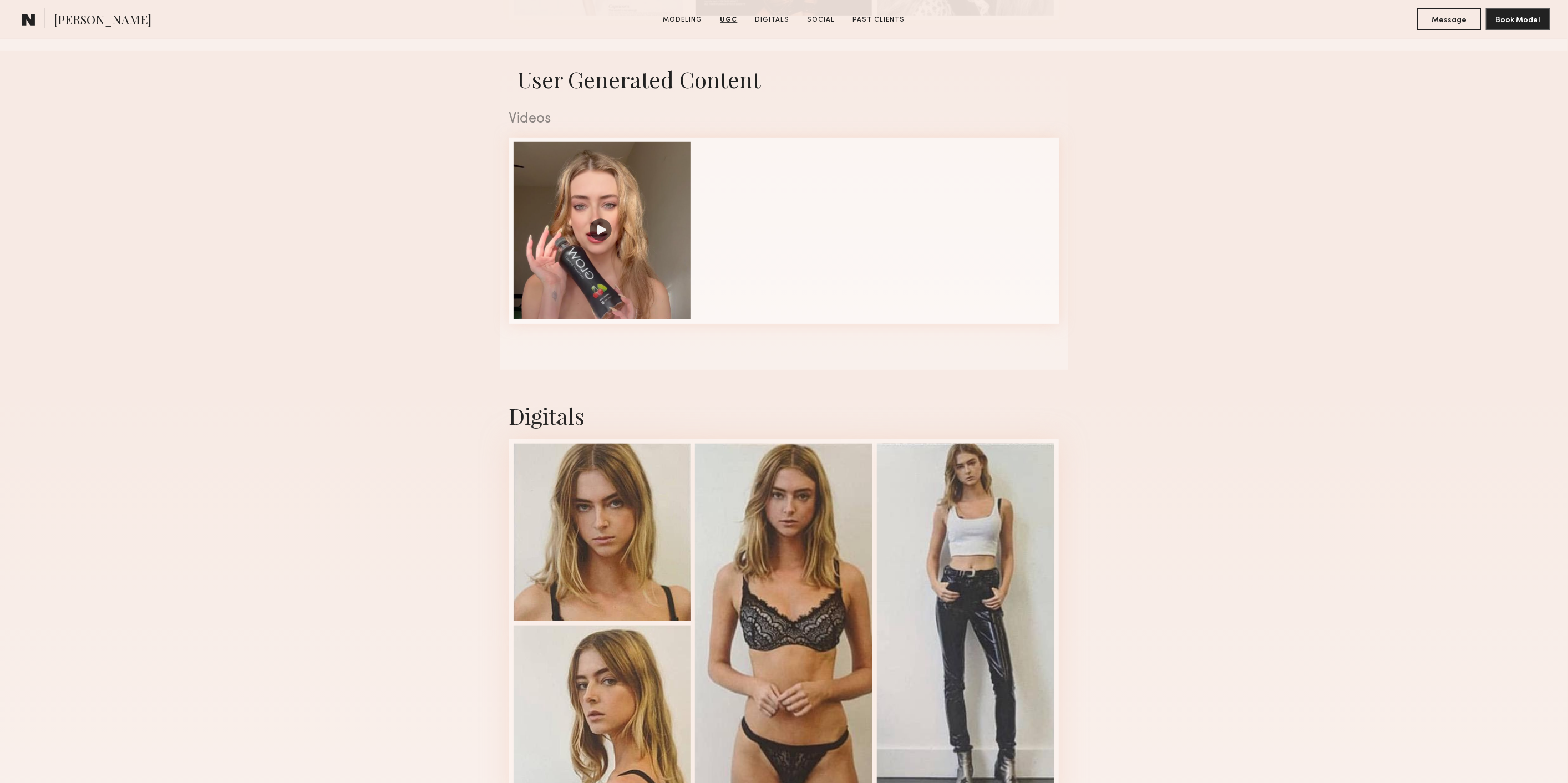
scroll to position [616, 0]
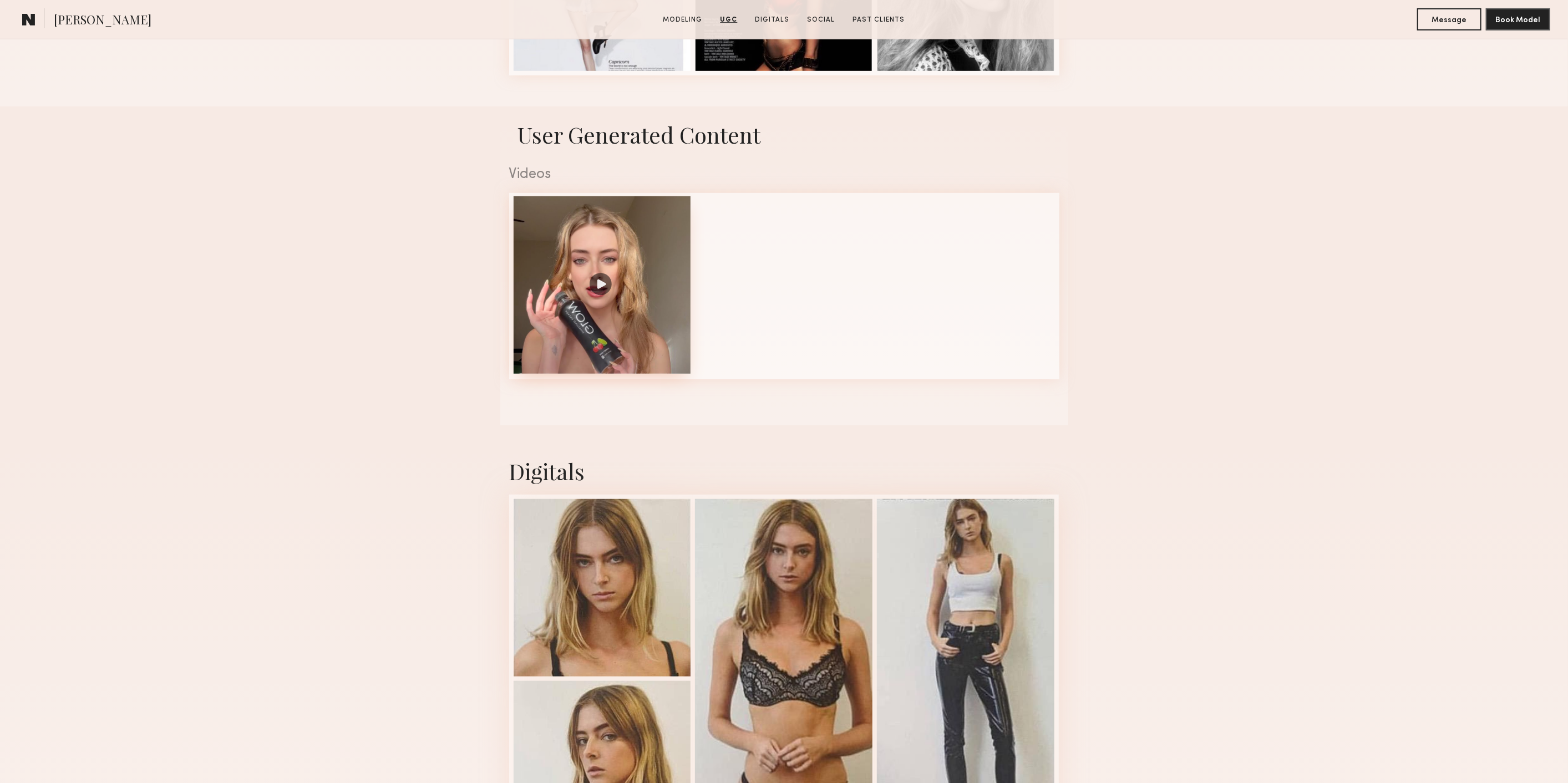
click at [603, 297] on div at bounding box center [602, 285] width 178 height 178
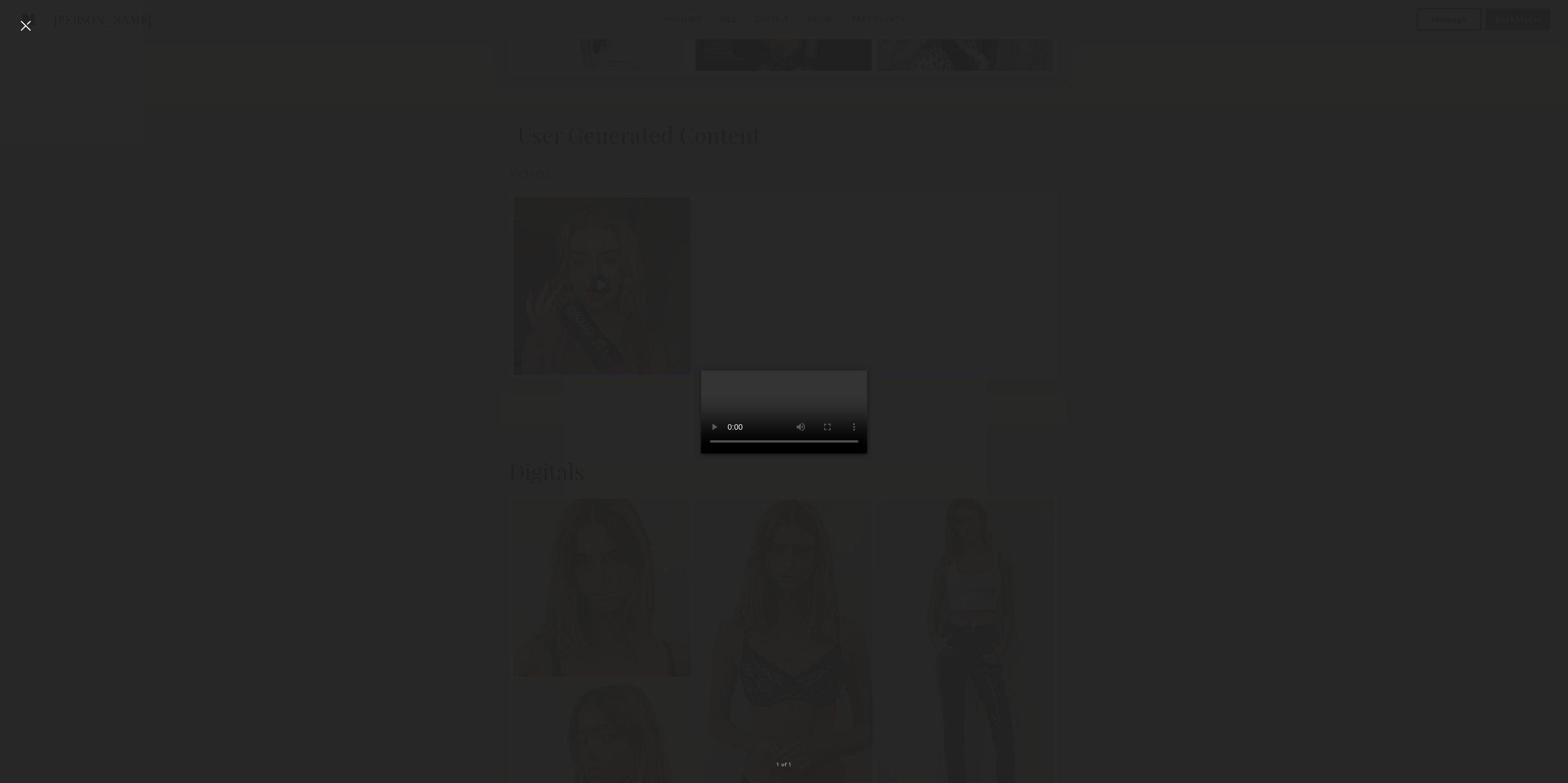
click at [37, 26] on div at bounding box center [784, 382] width 1568 height 730
click at [16, 28] on div at bounding box center [25, 25] width 17 height 17
